Goal: Information Seeking & Learning: Find specific fact

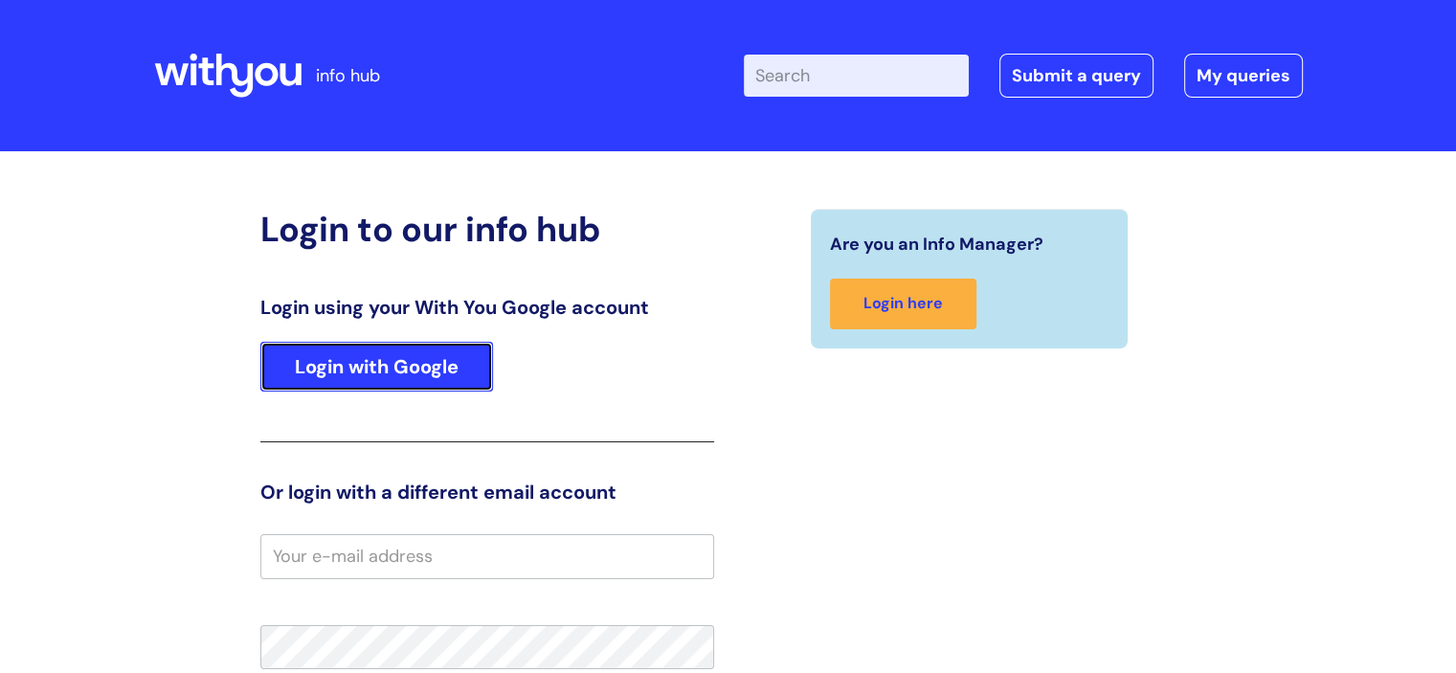
click at [363, 342] on link "Login with Google" at bounding box center [376, 367] width 233 height 50
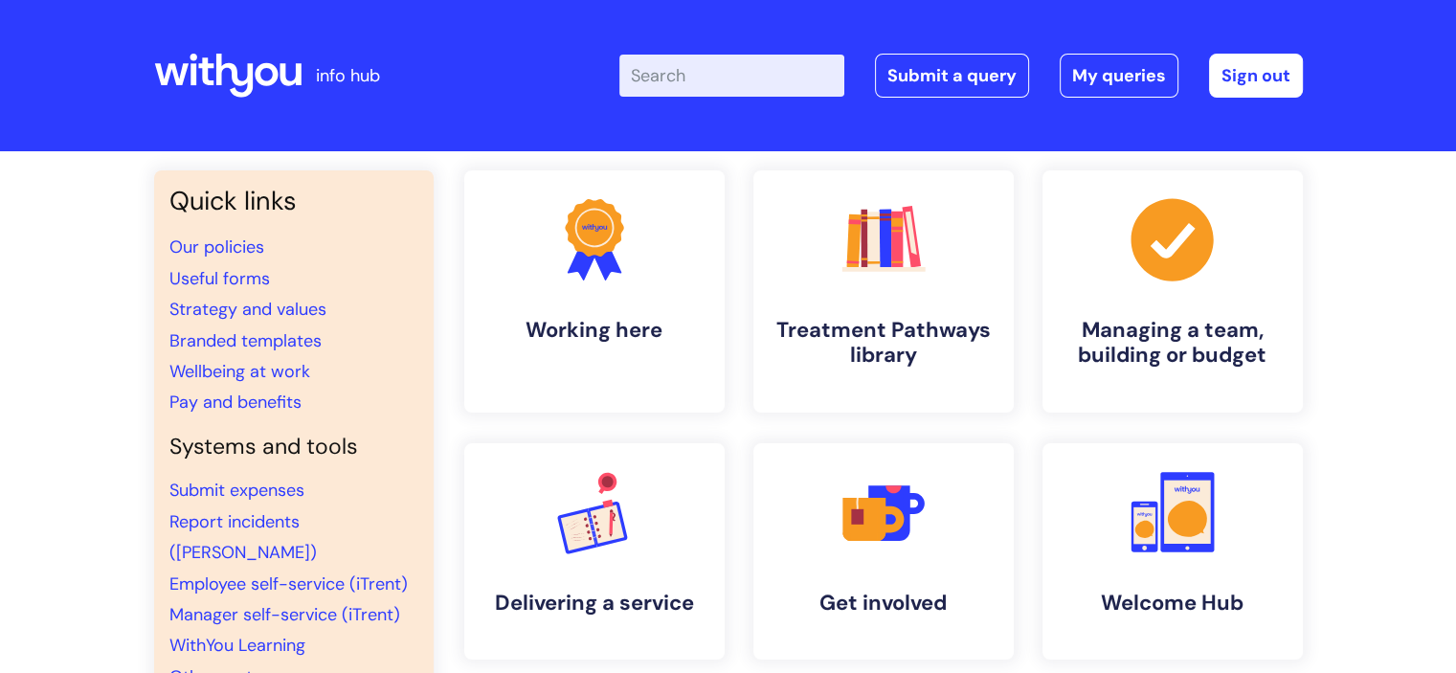
click at [702, 78] on input "Enter your search term here..." at bounding box center [731, 76] width 225 height 42
type input "pay"
click button "Search" at bounding box center [0, 0] width 0 height 0
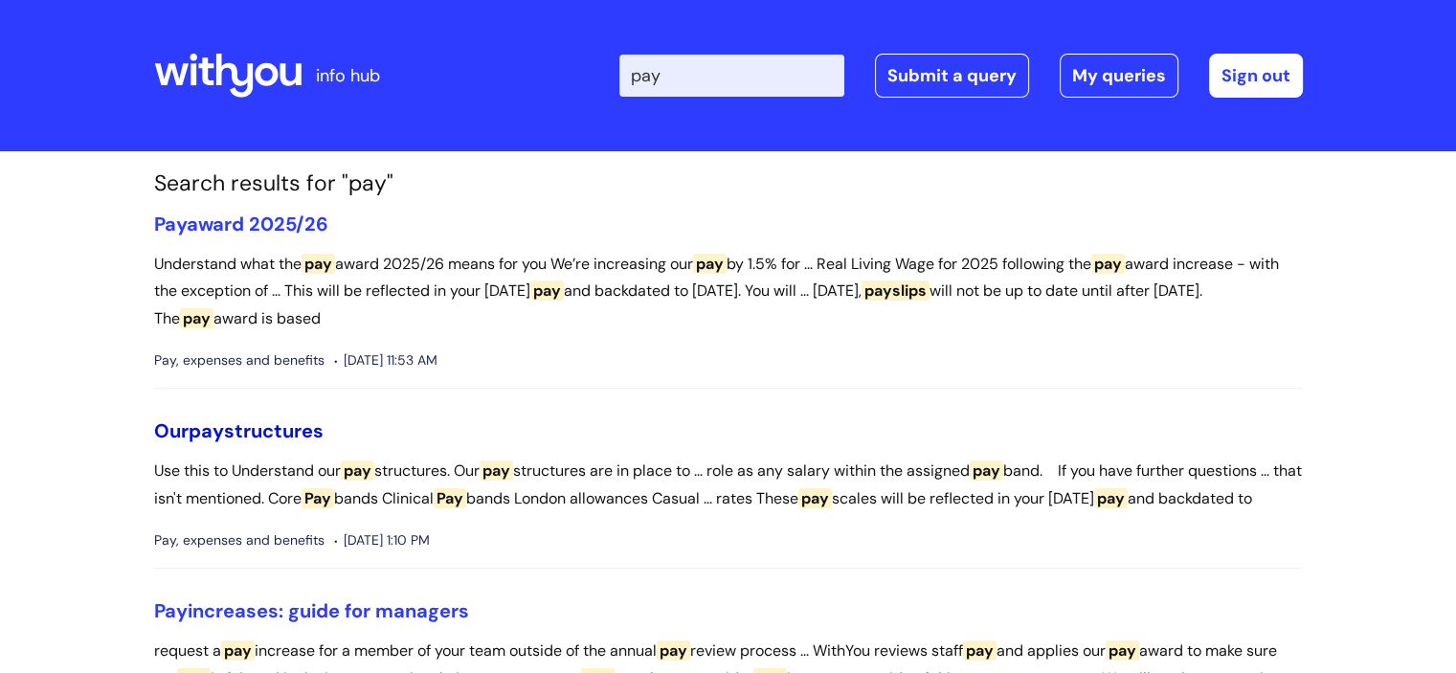
click at [219, 434] on span "pay" at bounding box center [206, 430] width 35 height 25
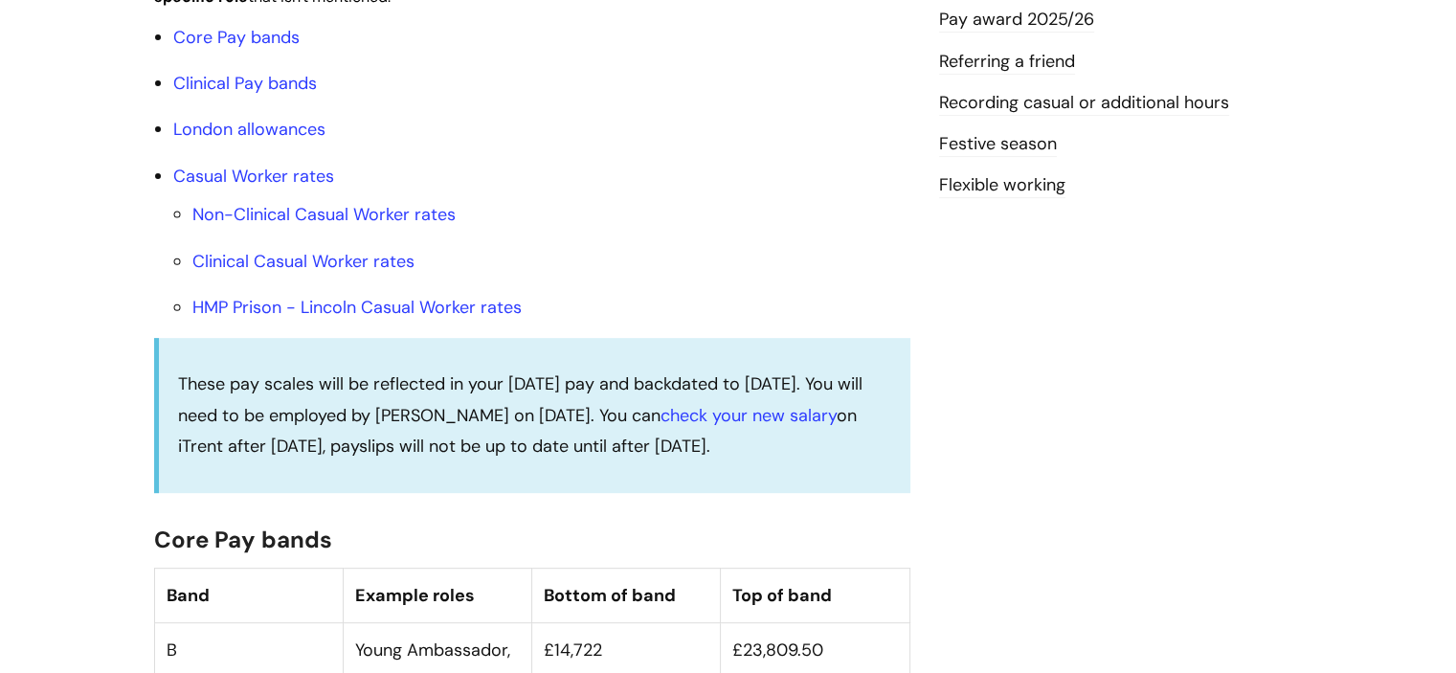
scroll to position [727, 0]
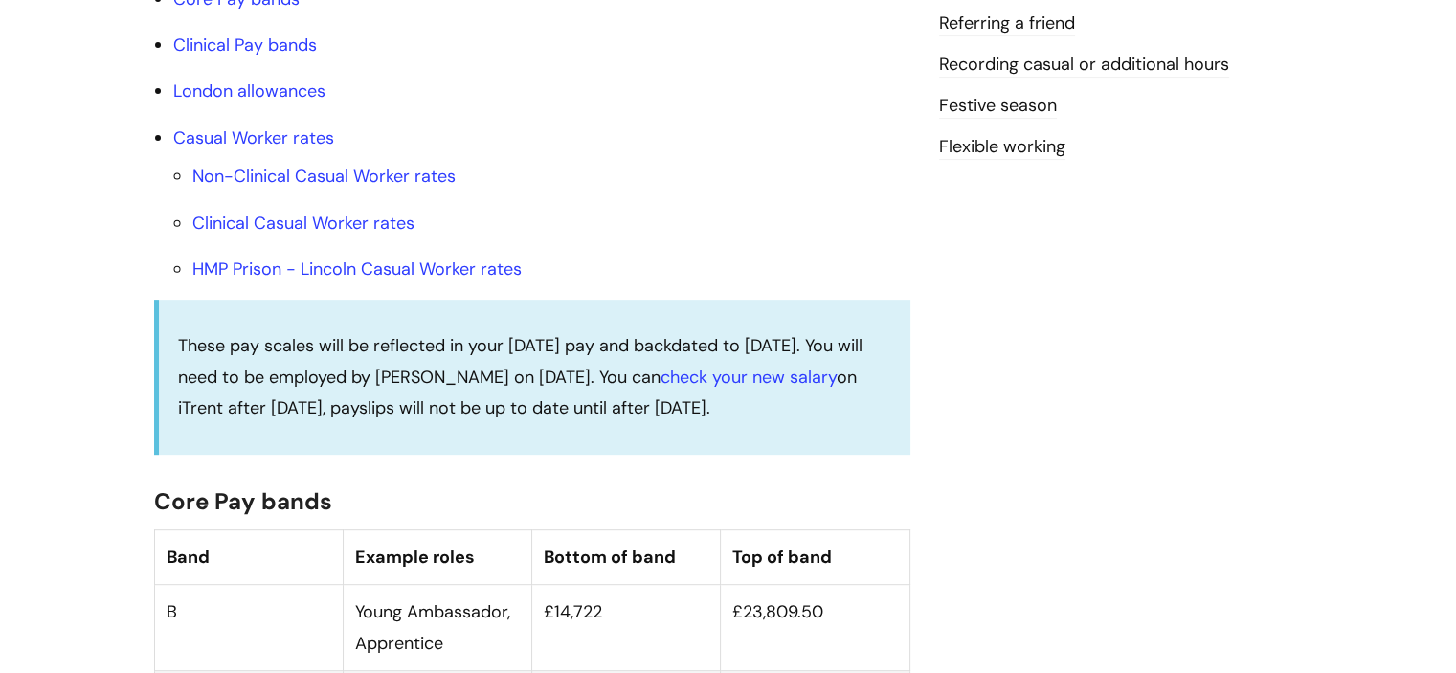
click at [278, 53] on li "Clinical Pay bands" at bounding box center [541, 45] width 737 height 31
click at [287, 56] on link "Clinical Pay bands" at bounding box center [245, 45] width 144 height 23
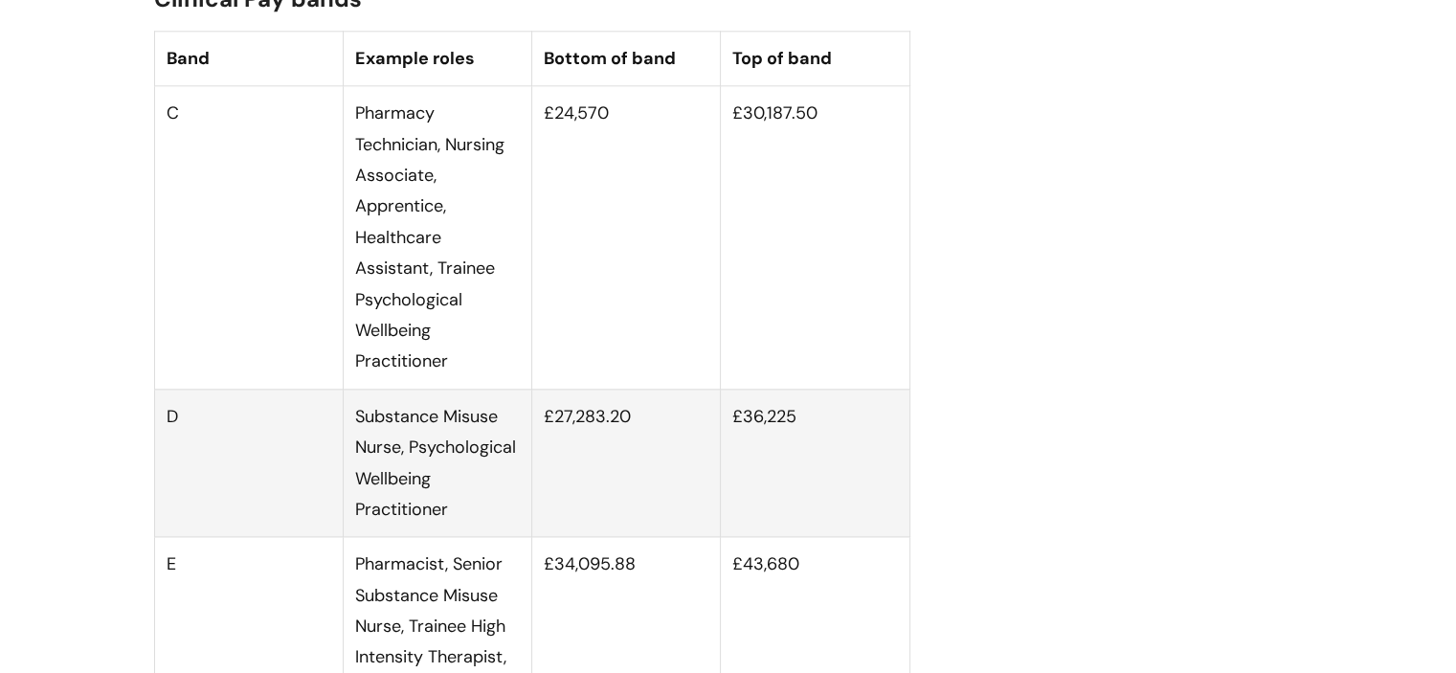
scroll to position [2324, 0]
click at [287, 64] on th "Band" at bounding box center [248, 60] width 189 height 55
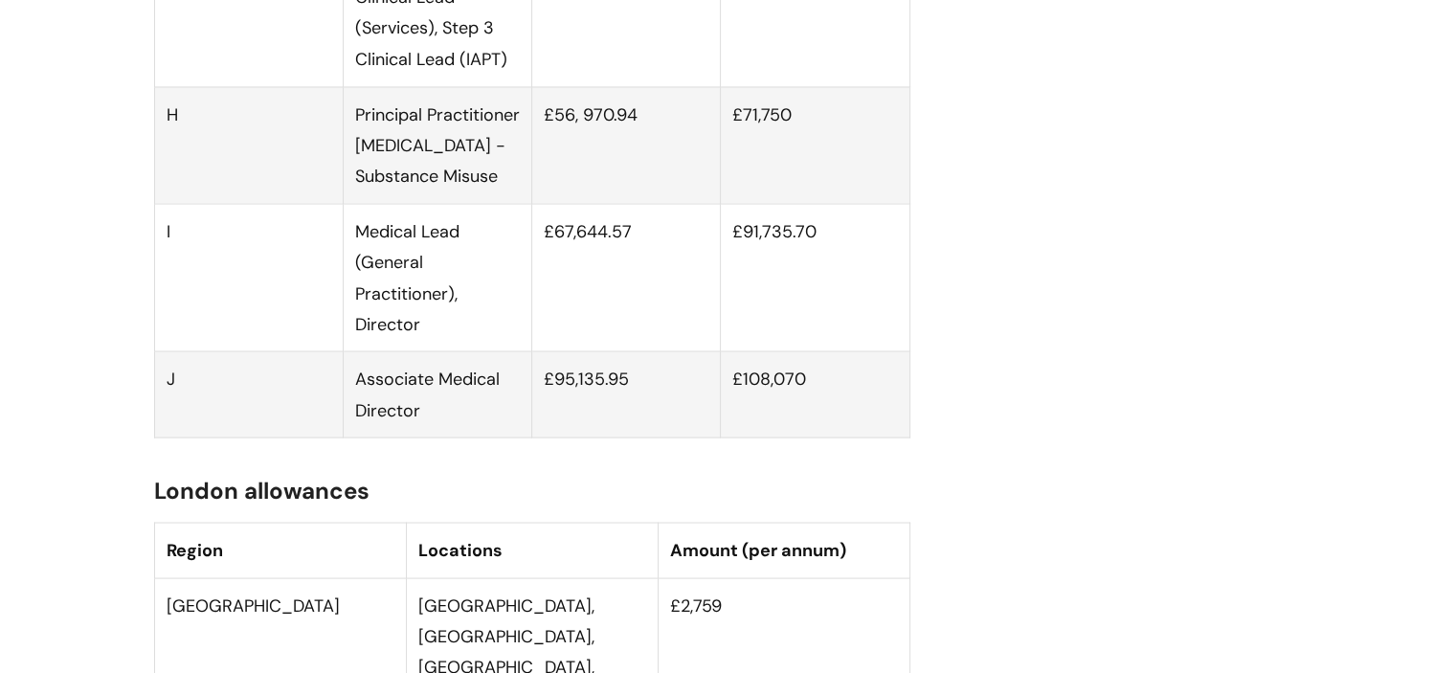
scroll to position [3588, 0]
